Goal: Check status: Check status

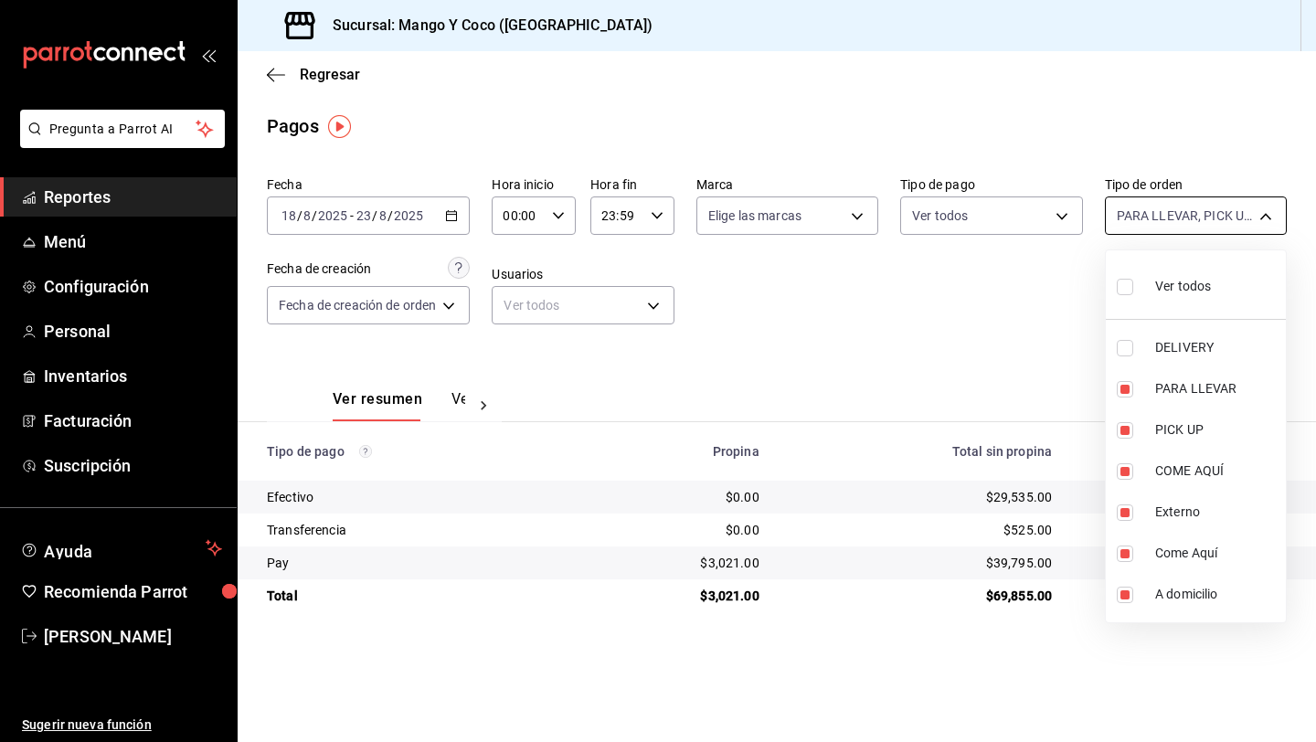
click at [1145, 221] on body "Pregunta a Parrot AI Reportes Menú Configuración Personal Inventarios Facturaci…" at bounding box center [658, 371] width 1316 height 742
click at [1128, 280] on input "checkbox" at bounding box center [1125, 287] width 16 height 16
checkbox input "true"
type input "5d557e33-8e3b-4e7a-adf0-e2d1449f445d,e47f4cf5-f69b-47dd-93b4-00143df15fe9,27a36…"
click at [1124, 347] on input "checkbox" at bounding box center [1125, 348] width 16 height 16
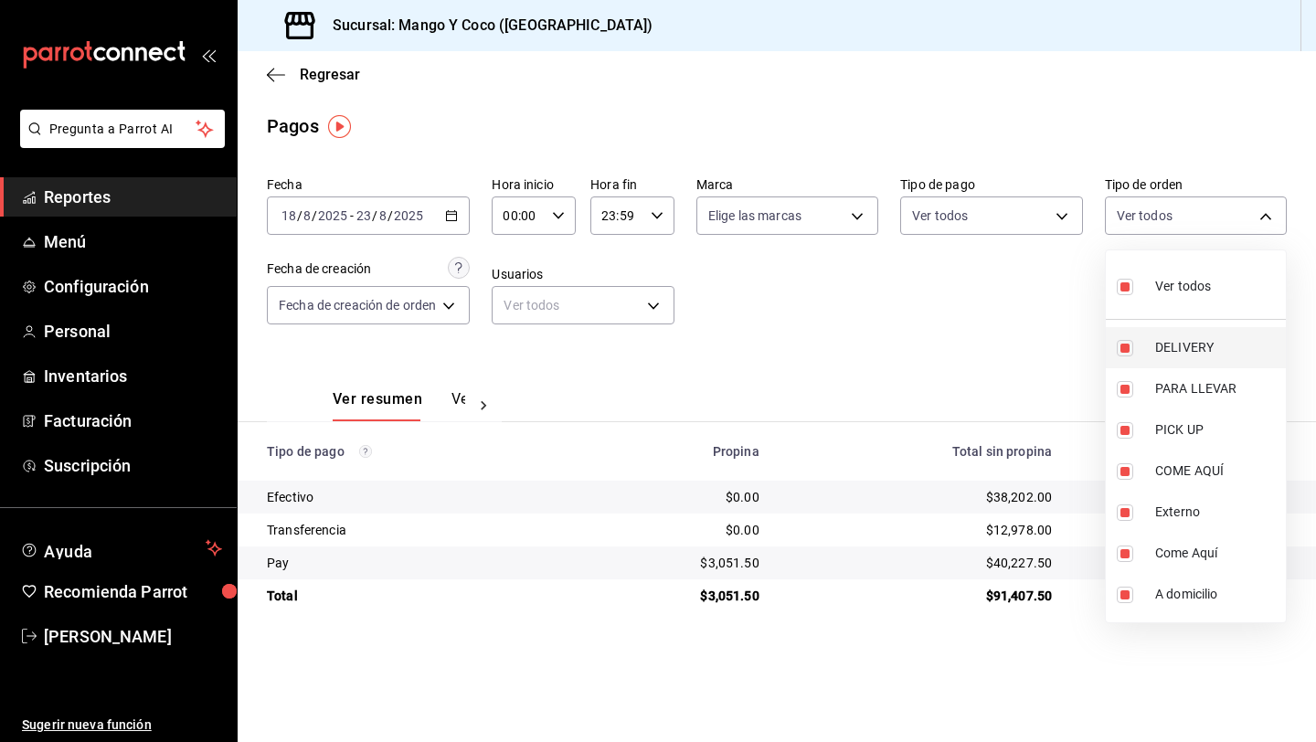
checkbox input "false"
type input "e47f4cf5-f69b-47dd-93b4-00143df15fe9,27a364d8-6312-4869-99a1-f3fb819ac42e,71ca7…"
checkbox input "false"
click at [868, 338] on div at bounding box center [658, 371] width 1316 height 742
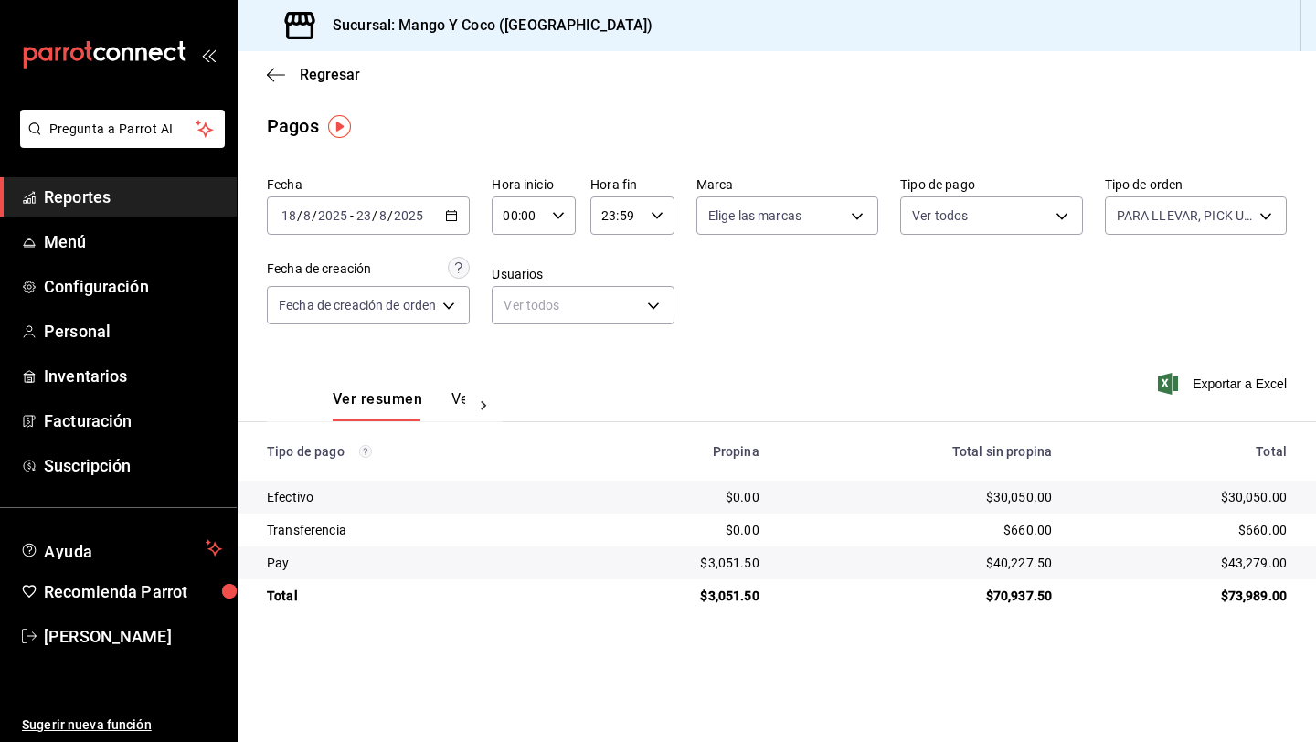
click at [453, 217] on icon "button" at bounding box center [451, 215] width 13 height 13
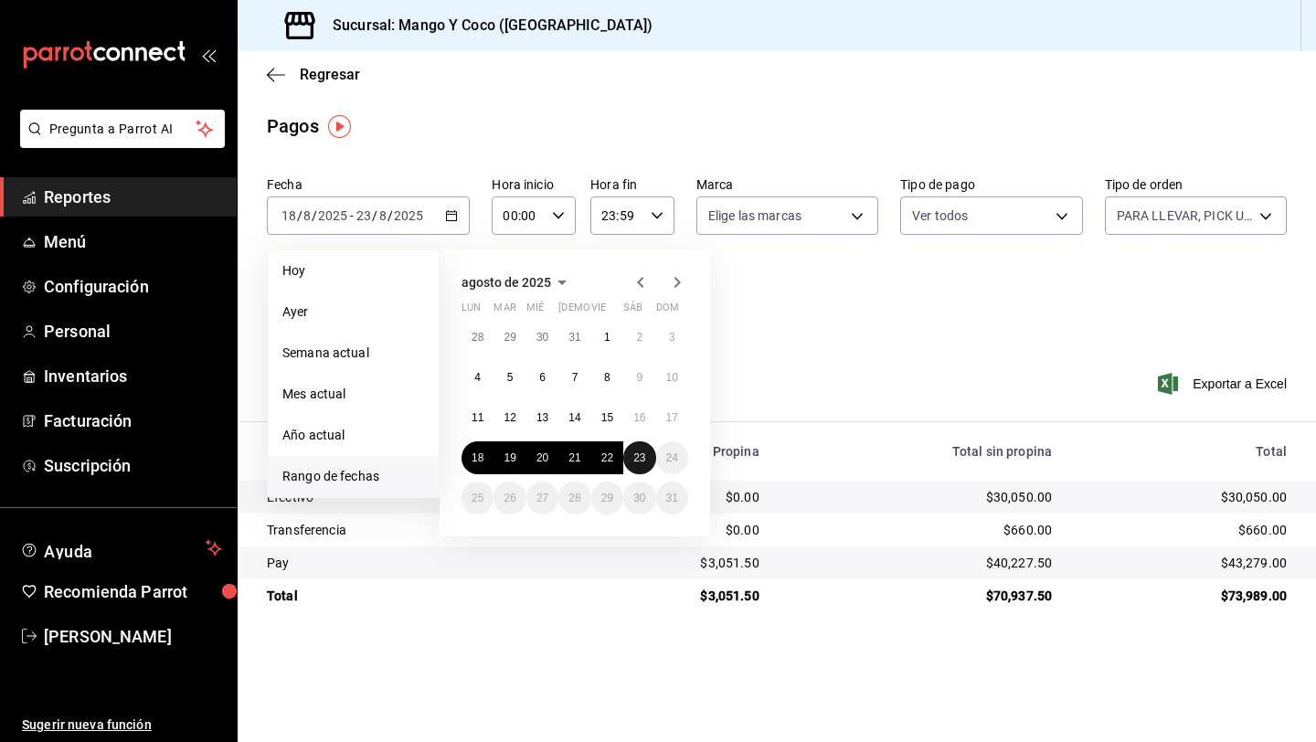
click at [638, 451] on button "23" at bounding box center [639, 458] width 32 height 33
click at [643, 467] on button "23" at bounding box center [639, 458] width 32 height 33
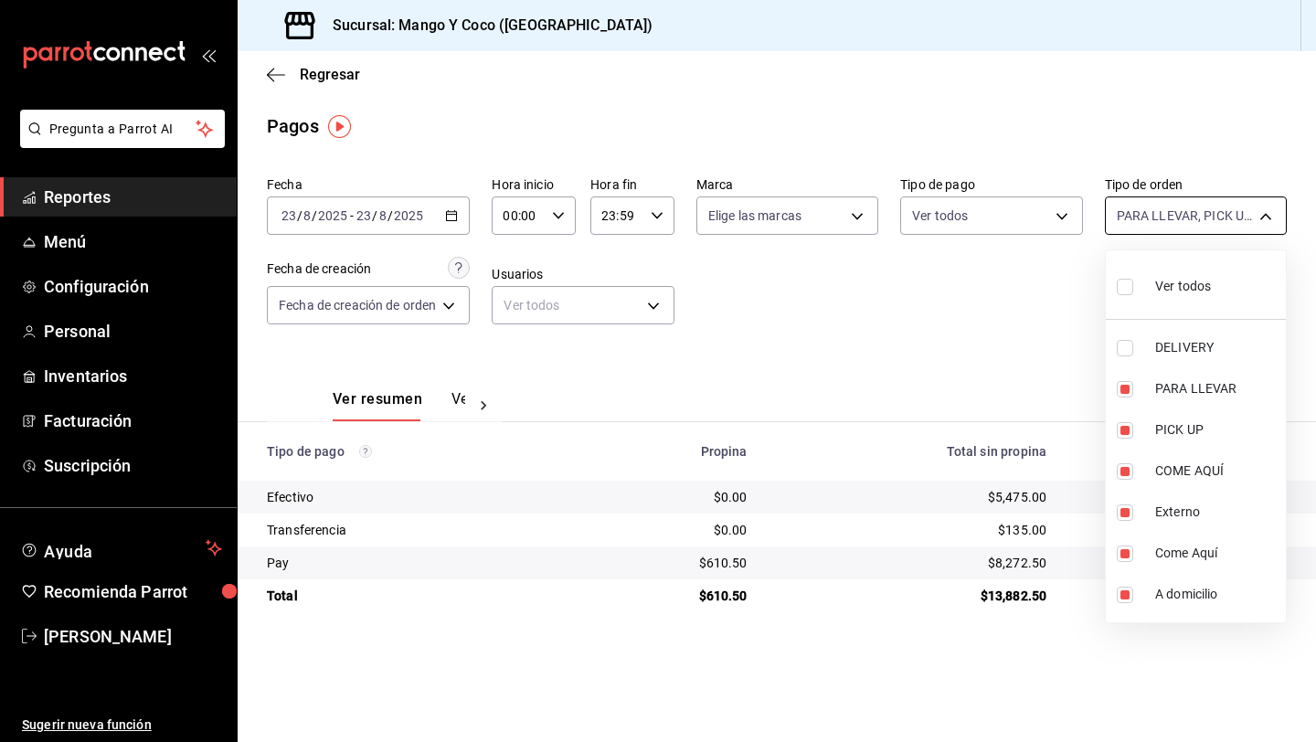
click at [1243, 221] on body "Pregunta a Parrot AI Reportes Menú Configuración Personal Inventarios Facturaci…" at bounding box center [658, 371] width 1316 height 742
click at [75, 246] on div at bounding box center [658, 371] width 1316 height 742
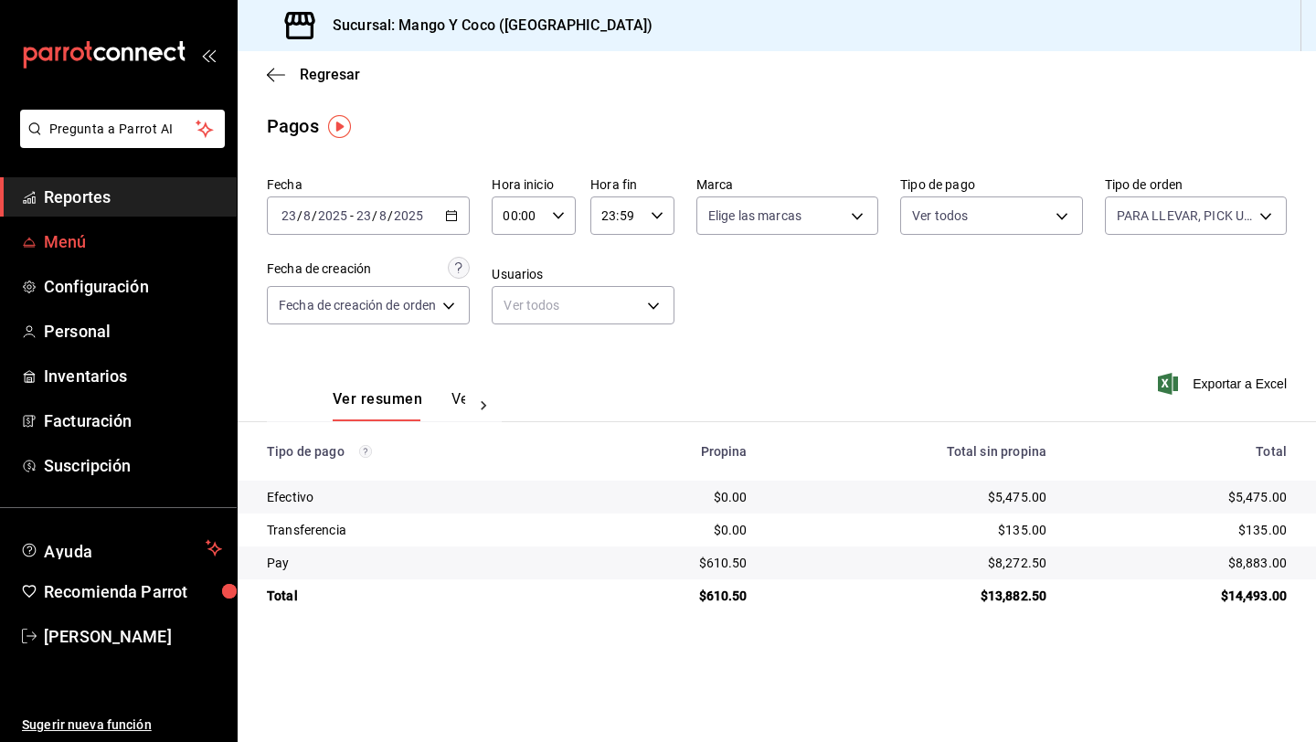
click at [83, 246] on span "Menú" at bounding box center [133, 241] width 178 height 25
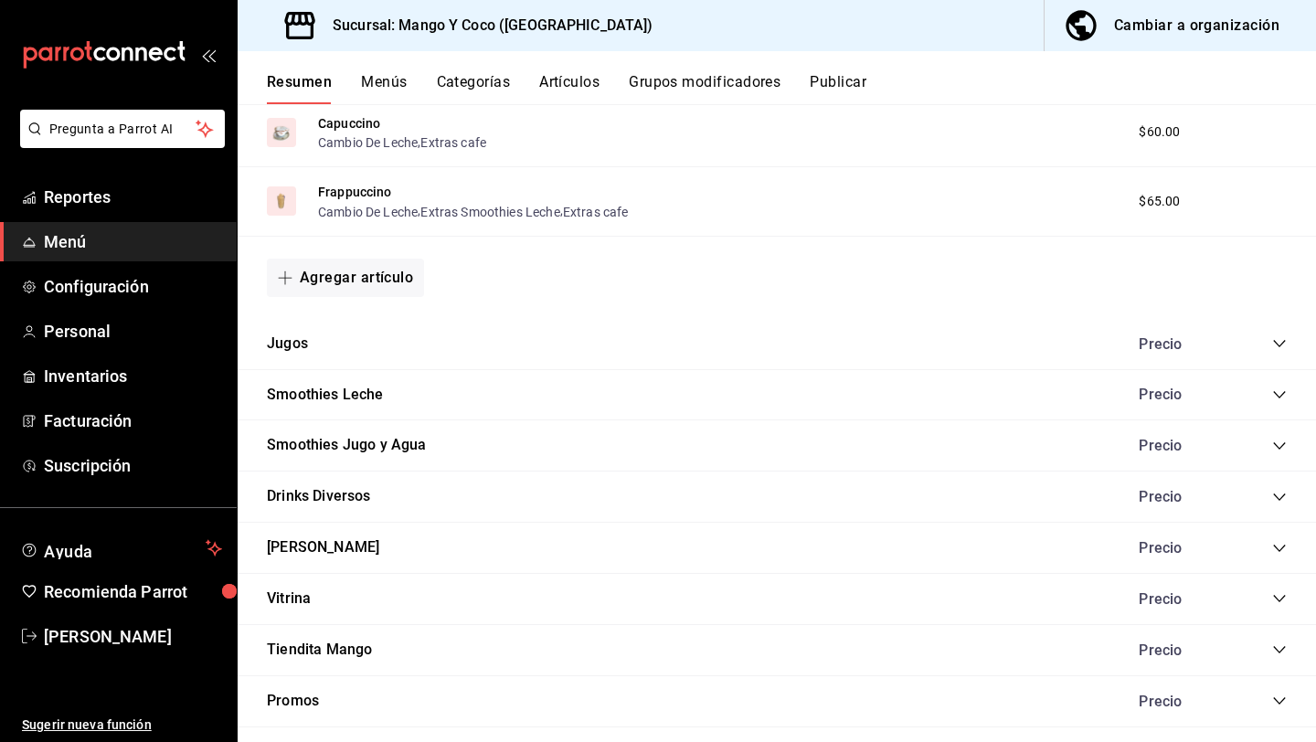
scroll to position [1369, 0]
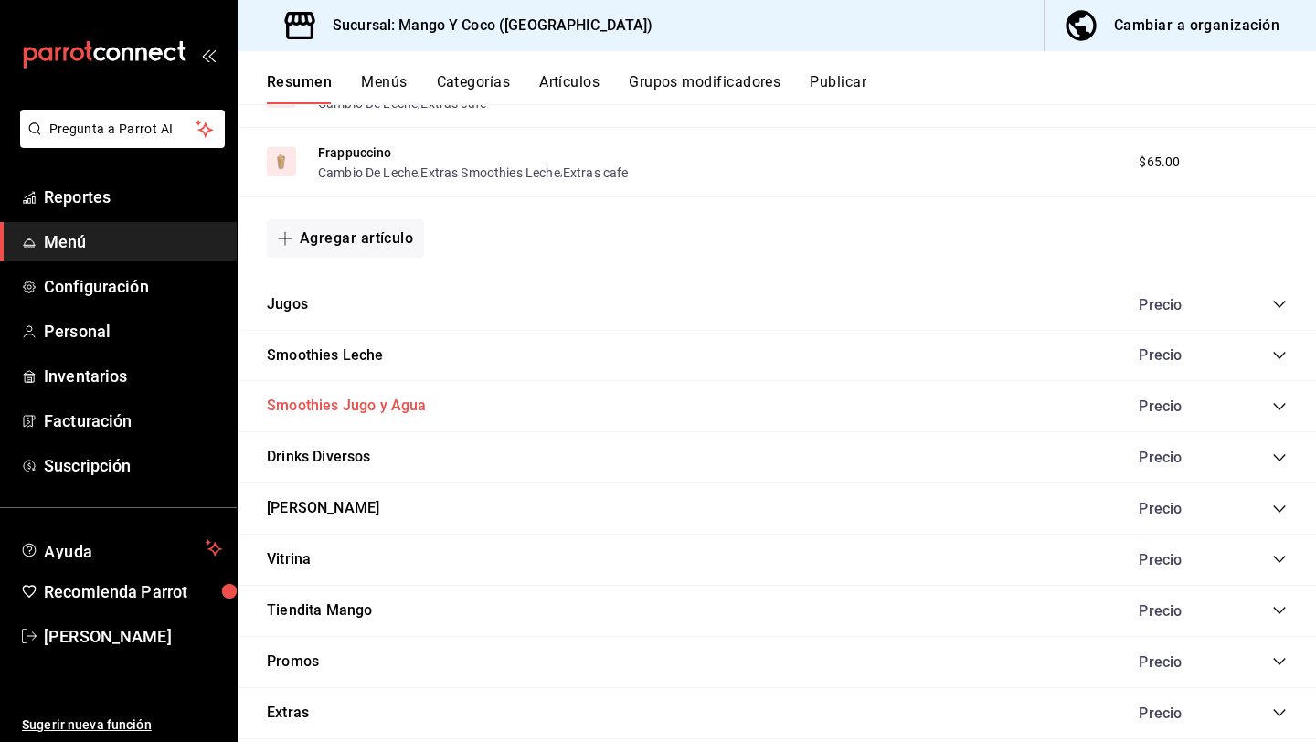
click at [360, 412] on button "Smoothies Jugo y Agua" at bounding box center [347, 406] width 160 height 21
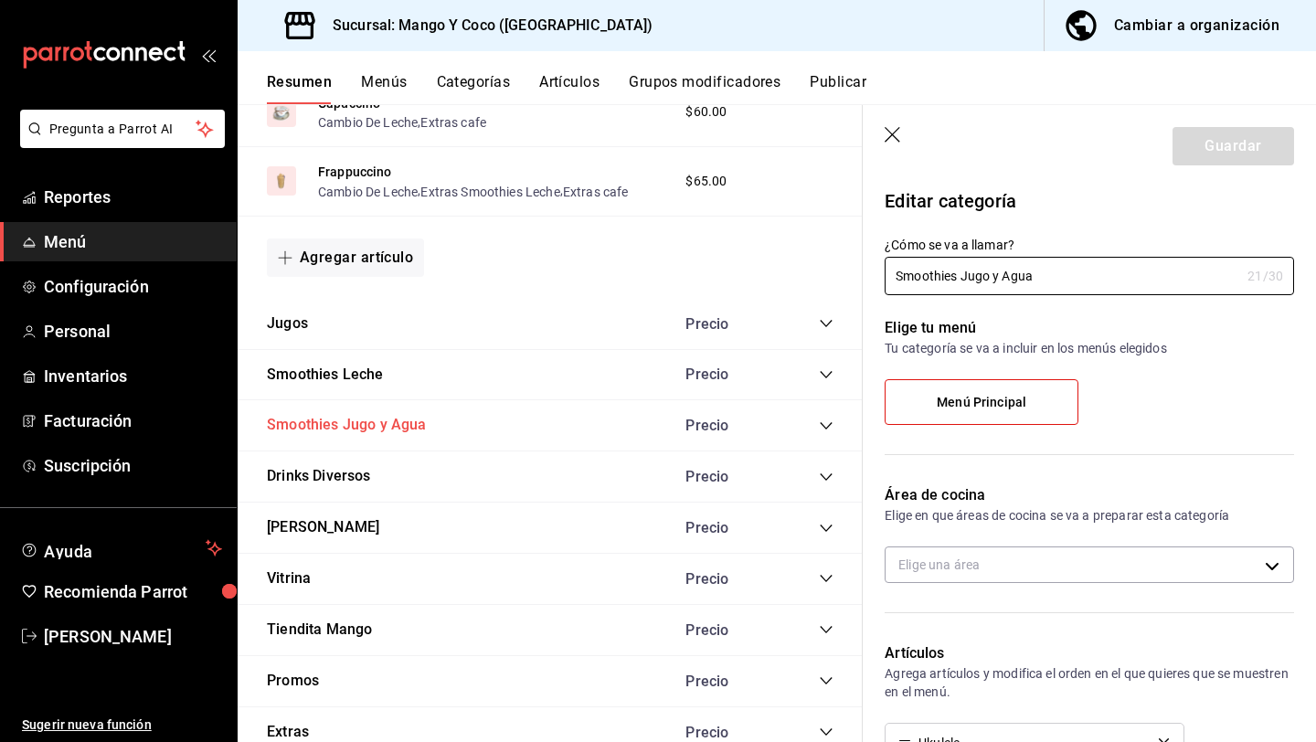
type input "c6fd3189-9646-4c04-8735-74618322322d"
radio input "false"
radio input "true"
click at [828, 425] on icon "collapse-category-row" at bounding box center [826, 425] width 12 height 7
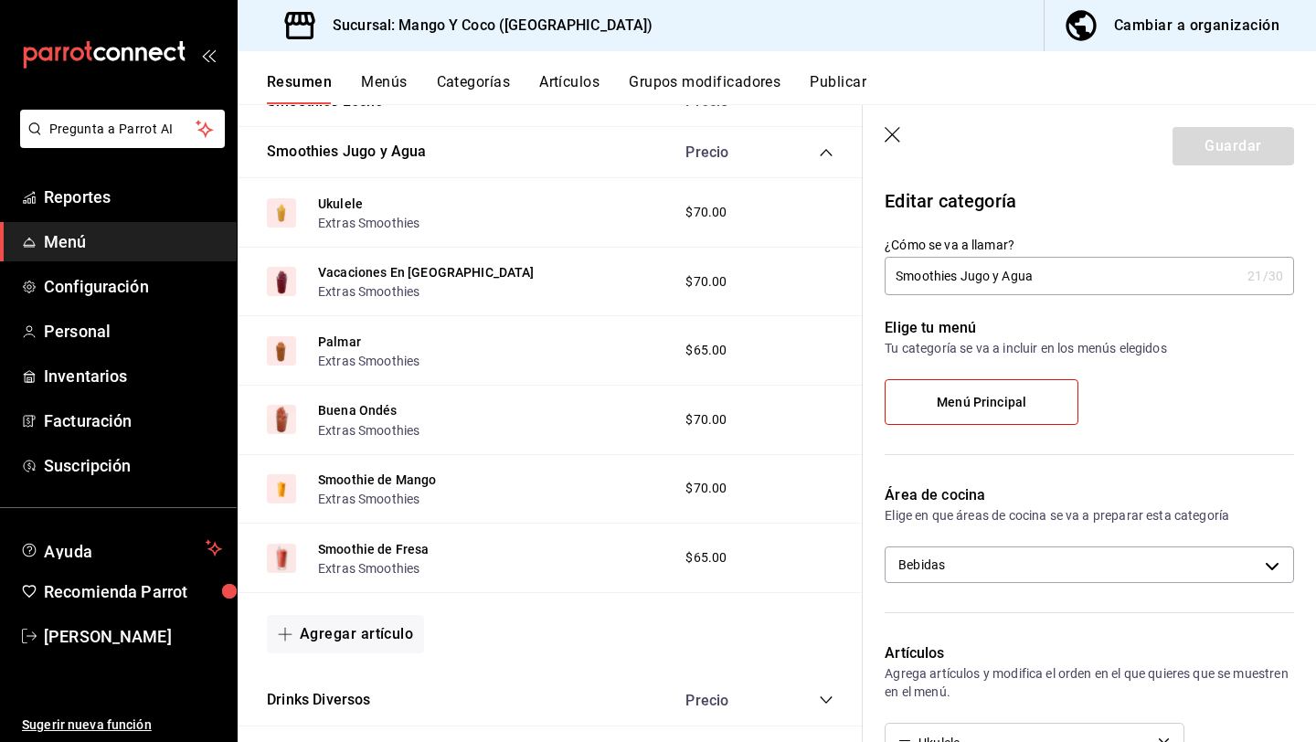
scroll to position [1651, 0]
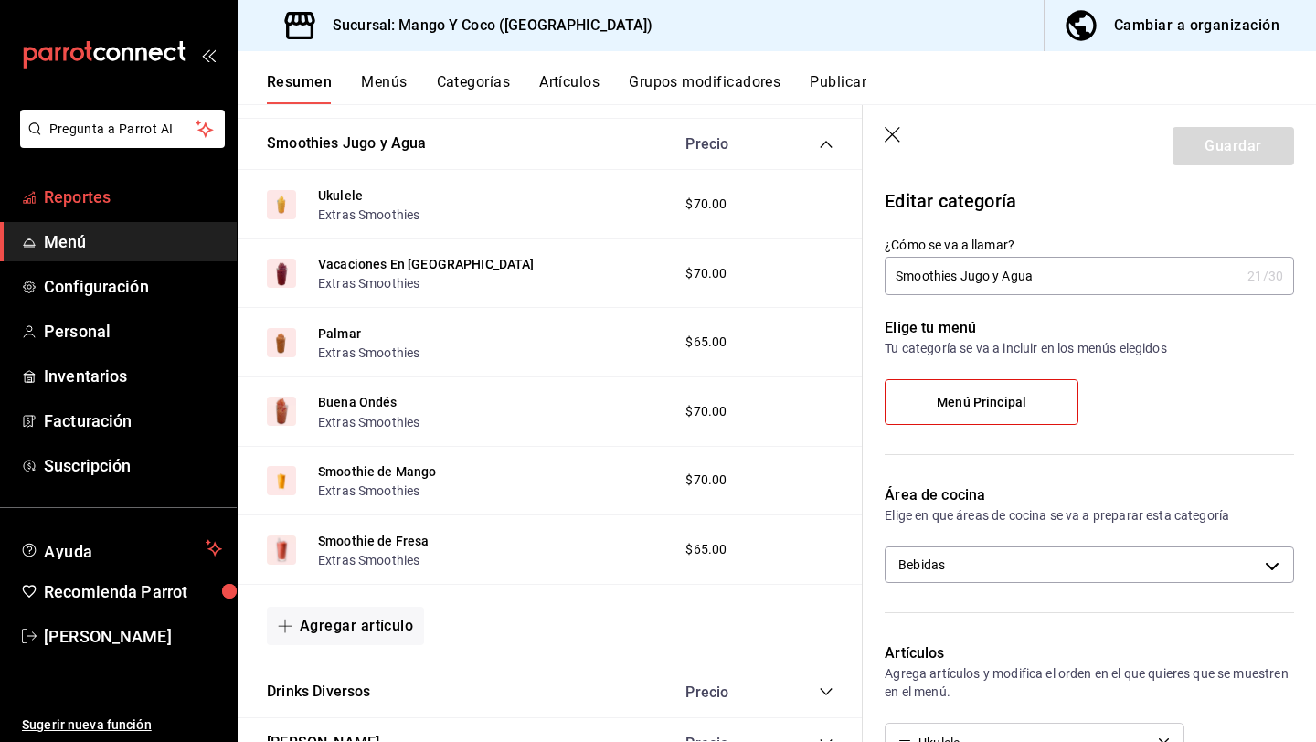
click at [66, 186] on span "Reportes" at bounding box center [133, 197] width 178 height 25
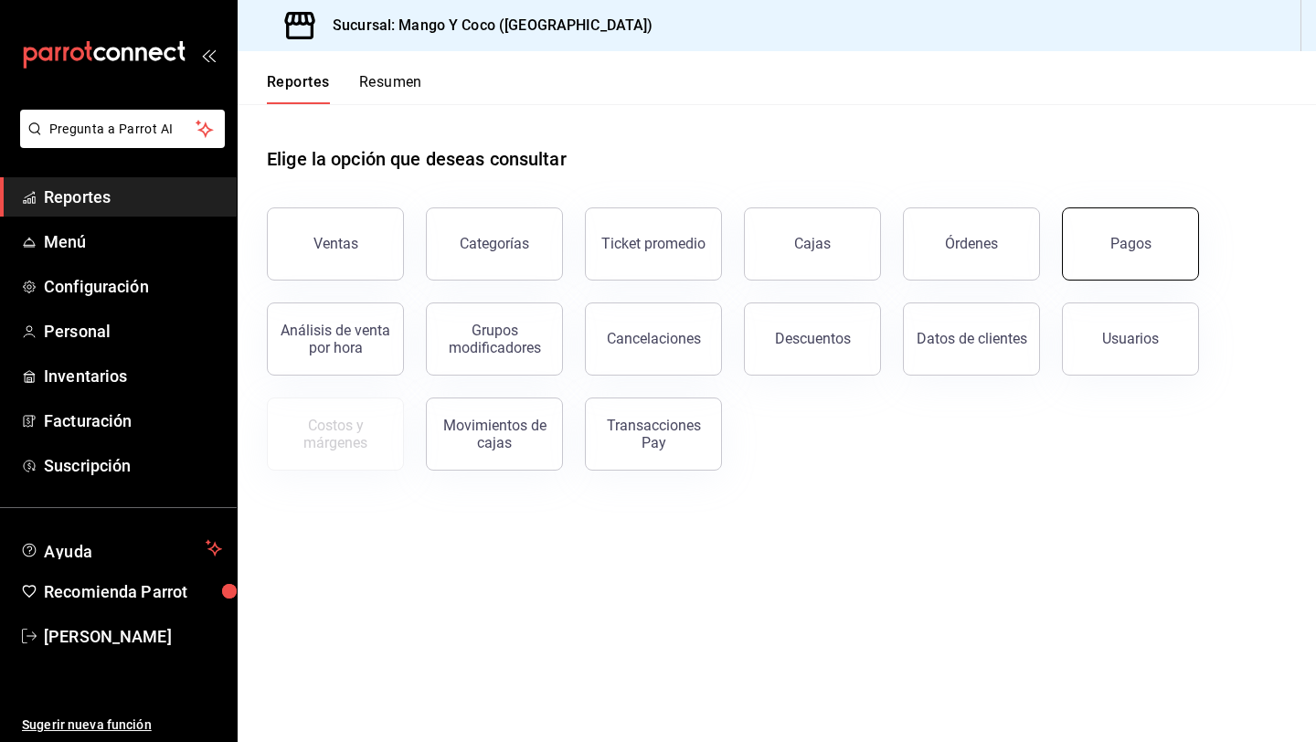
click at [1169, 240] on button "Pagos" at bounding box center [1130, 244] width 137 height 73
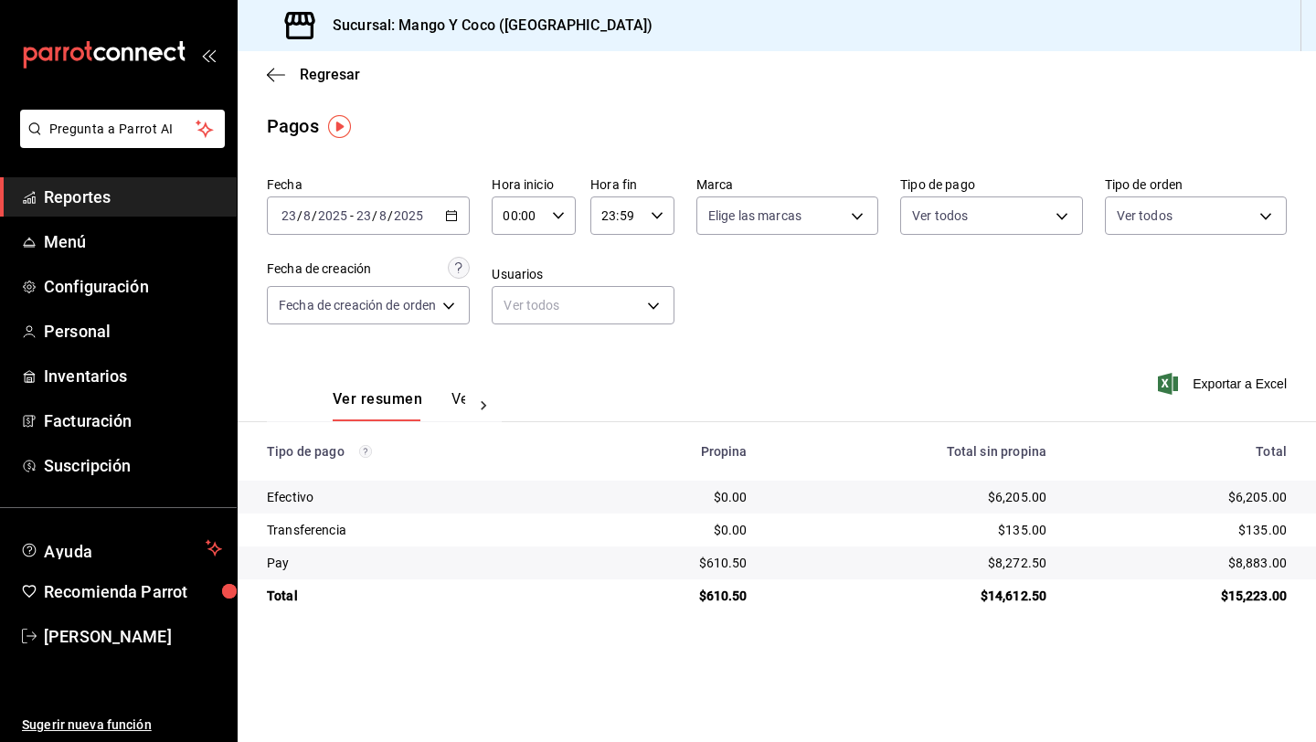
click at [446, 215] on div "2025-08-23 23 / 8 / 2025 - 2025-08-23 23 / 8 / 2025" at bounding box center [368, 216] width 203 height 38
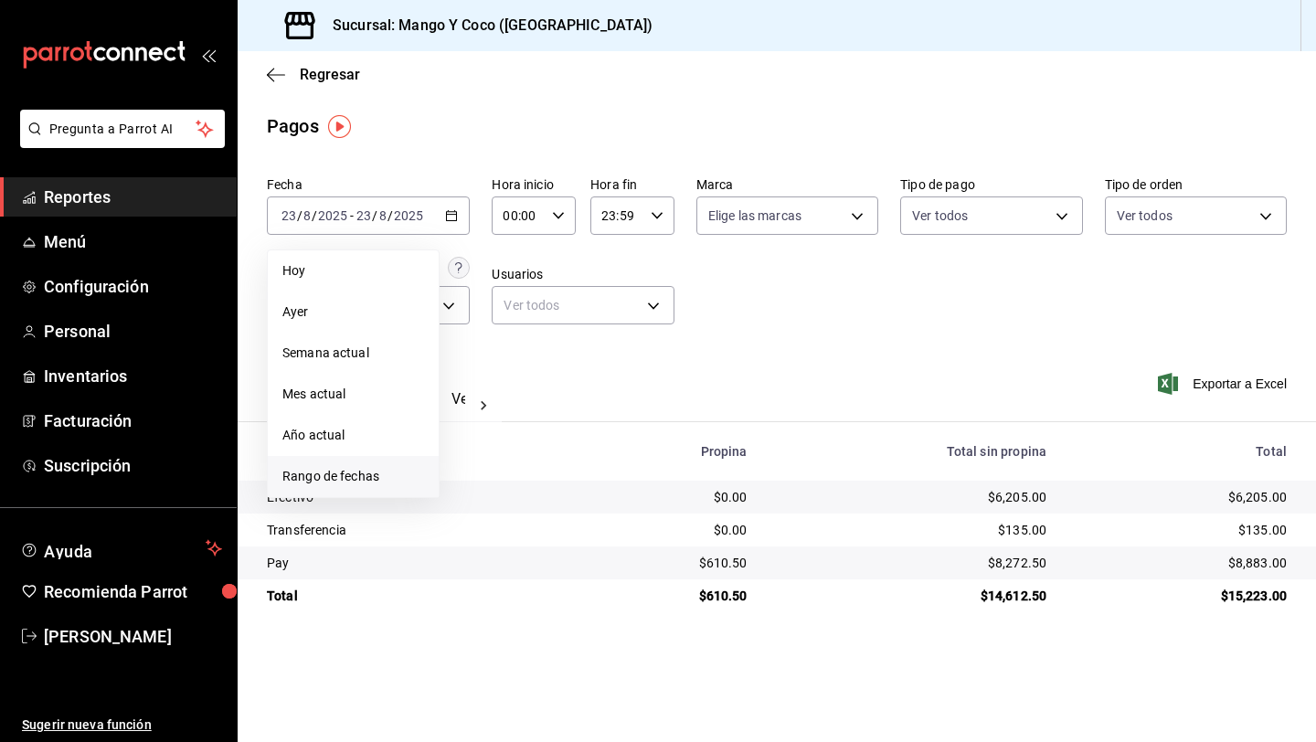
click at [338, 475] on span "Rango de fechas" at bounding box center [353, 476] width 142 height 19
click at [475, 458] on abbr "18" at bounding box center [478, 458] width 12 height 13
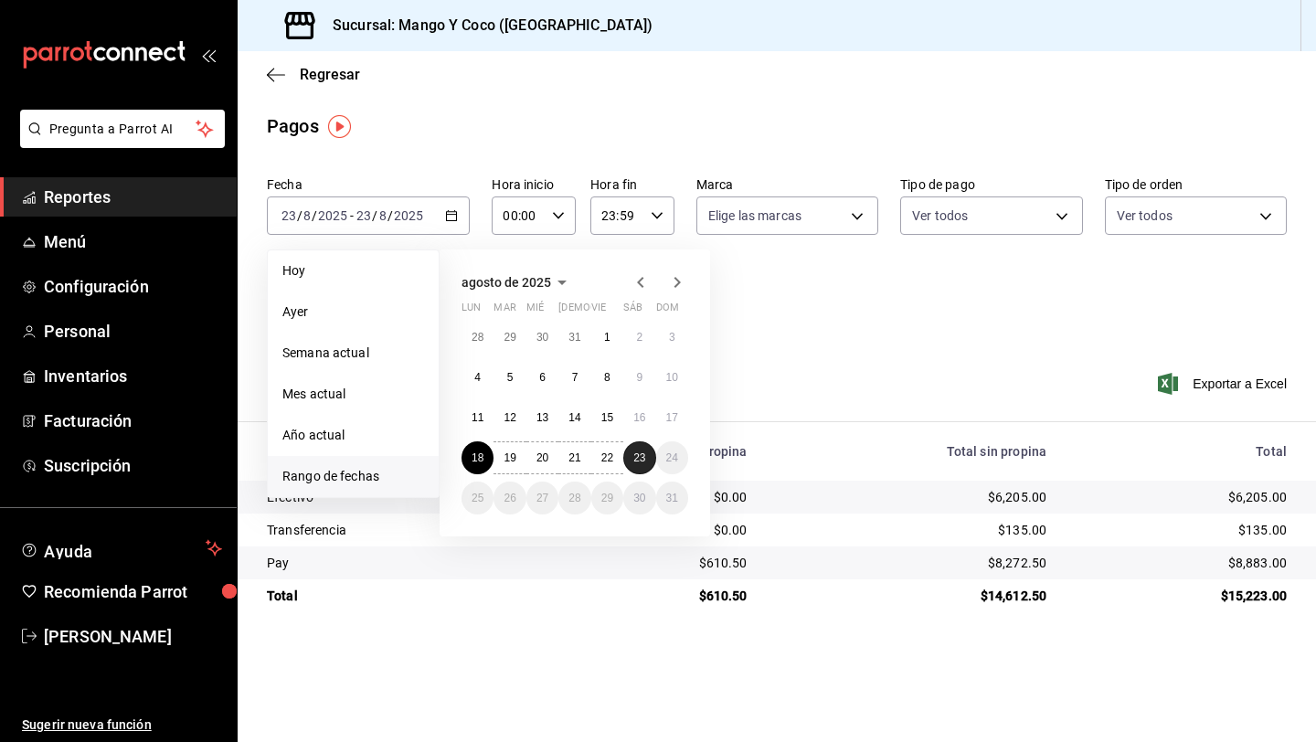
click at [639, 457] on abbr "23" at bounding box center [639, 458] width 12 height 13
